Goal: Transaction & Acquisition: Purchase product/service

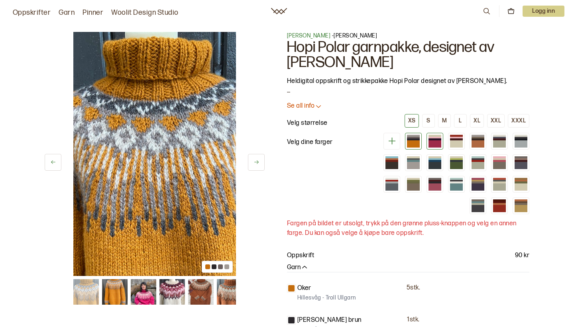
click at [433, 140] on div at bounding box center [435, 139] width 13 height 2
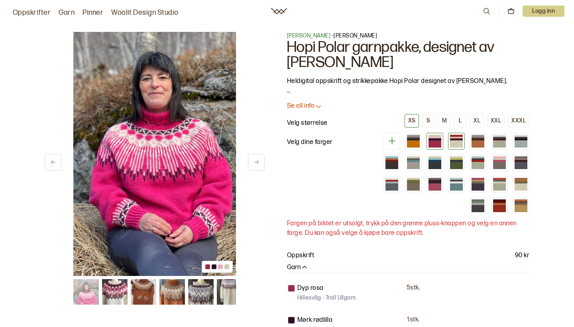
click at [456, 139] on div at bounding box center [456, 139] width 13 height 2
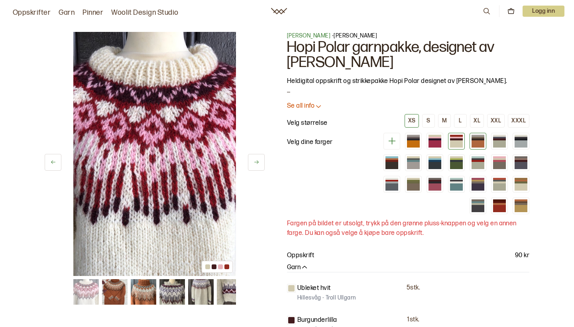
click at [476, 138] on div at bounding box center [478, 139] width 13 height 2
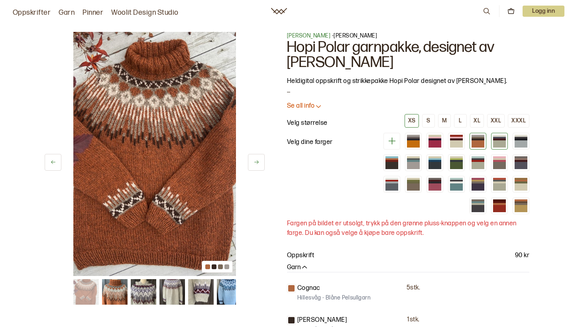
click at [499, 138] on div at bounding box center [499, 138] width 13 height 2
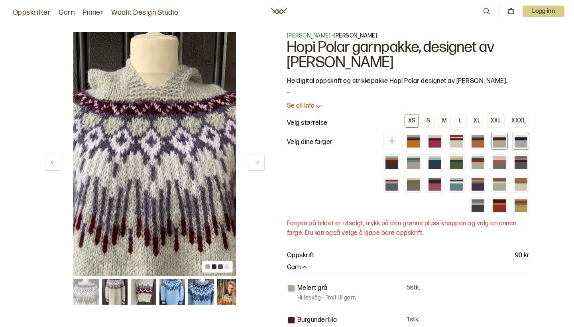
click at [524, 138] on div at bounding box center [521, 138] width 13 height 2
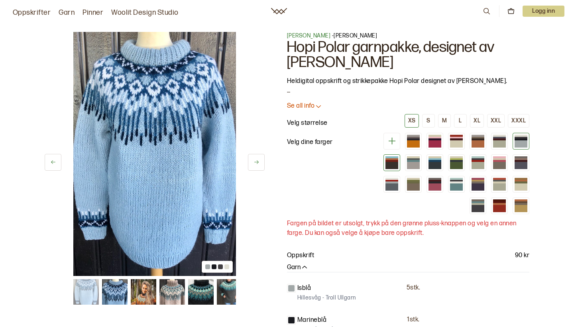
click at [392, 163] on div at bounding box center [392, 165] width 13 height 7
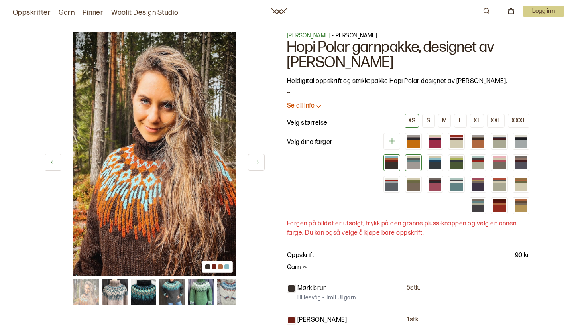
click at [413, 162] on div at bounding box center [413, 165] width 13 height 7
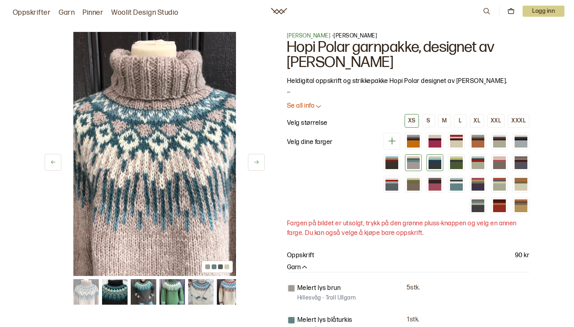
click at [432, 161] on div at bounding box center [435, 161] width 13 height 2
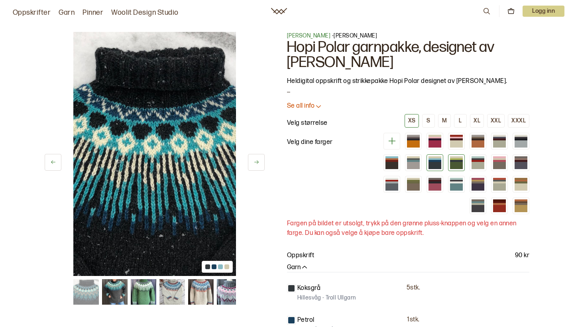
click at [454, 160] on div at bounding box center [456, 161] width 13 height 2
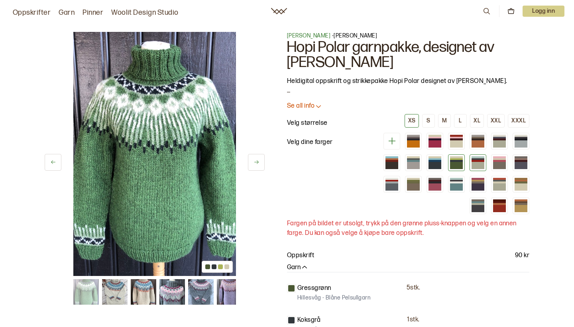
click at [474, 160] on div at bounding box center [478, 161] width 13 height 2
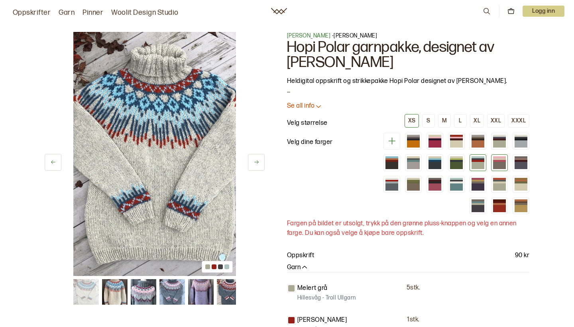
click at [500, 163] on div at bounding box center [499, 165] width 13 height 7
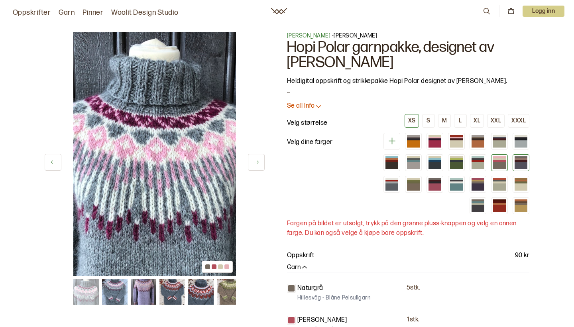
click at [519, 163] on div at bounding box center [521, 165] width 13 height 7
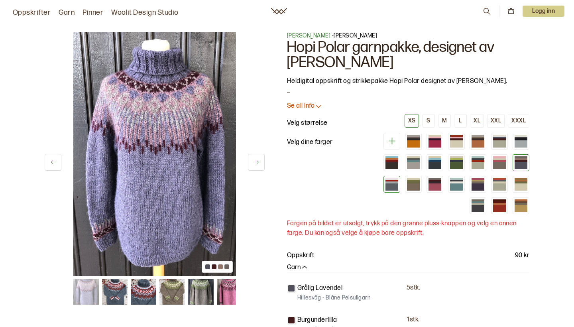
click at [390, 183] on div at bounding box center [392, 182] width 13 height 2
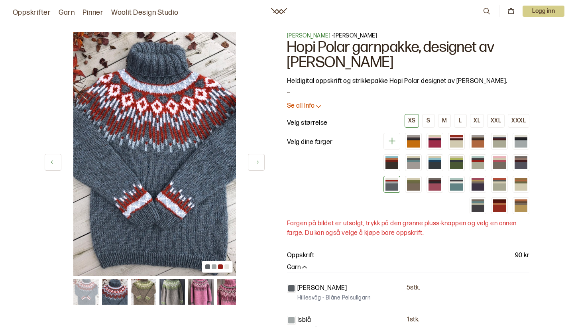
click at [256, 161] on icon at bounding box center [257, 162] width 6 height 6
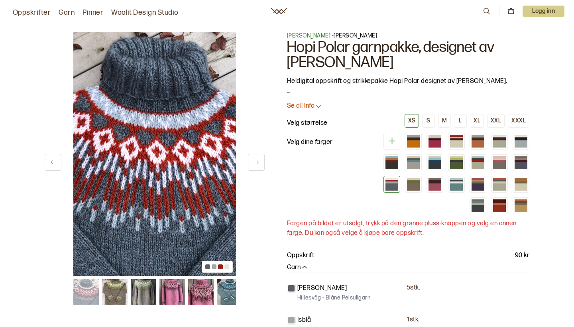
click at [256, 161] on icon at bounding box center [257, 162] width 6 height 6
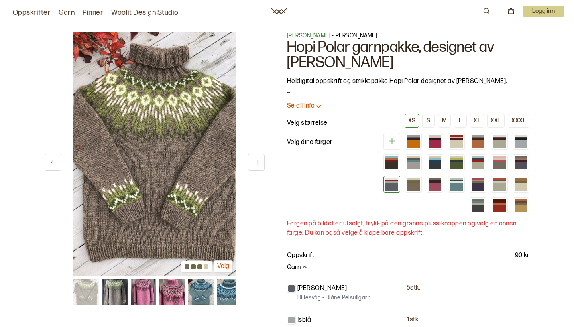
click at [256, 161] on icon at bounding box center [257, 162] width 6 height 6
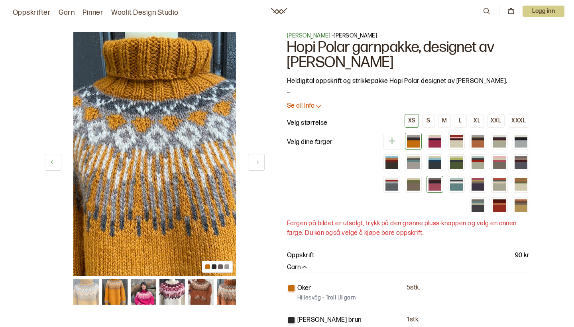
click at [440, 185] on div at bounding box center [435, 186] width 13 height 7
